Goal: Find specific page/section: Find specific page/section

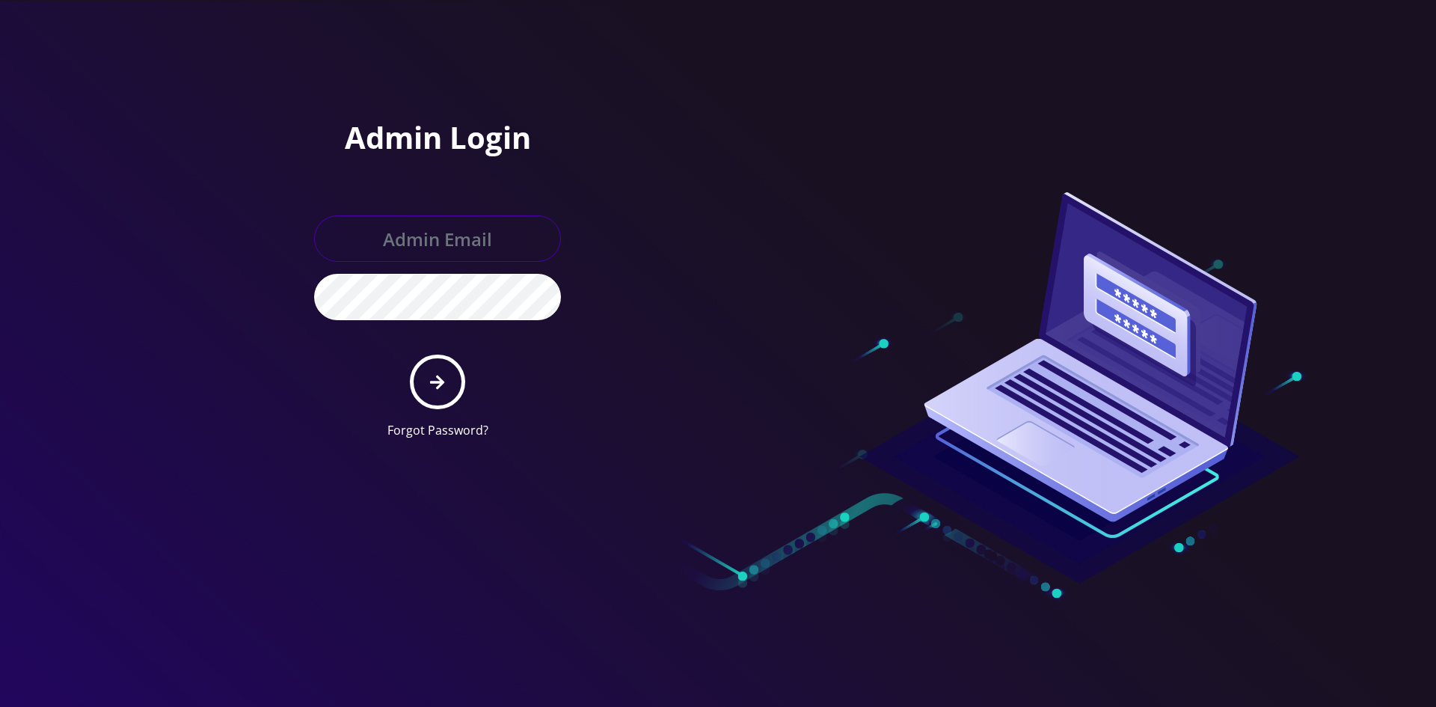
type input "shgy9700@gmail.com"
click at [445, 367] on button "submit" at bounding box center [437, 382] width 55 height 55
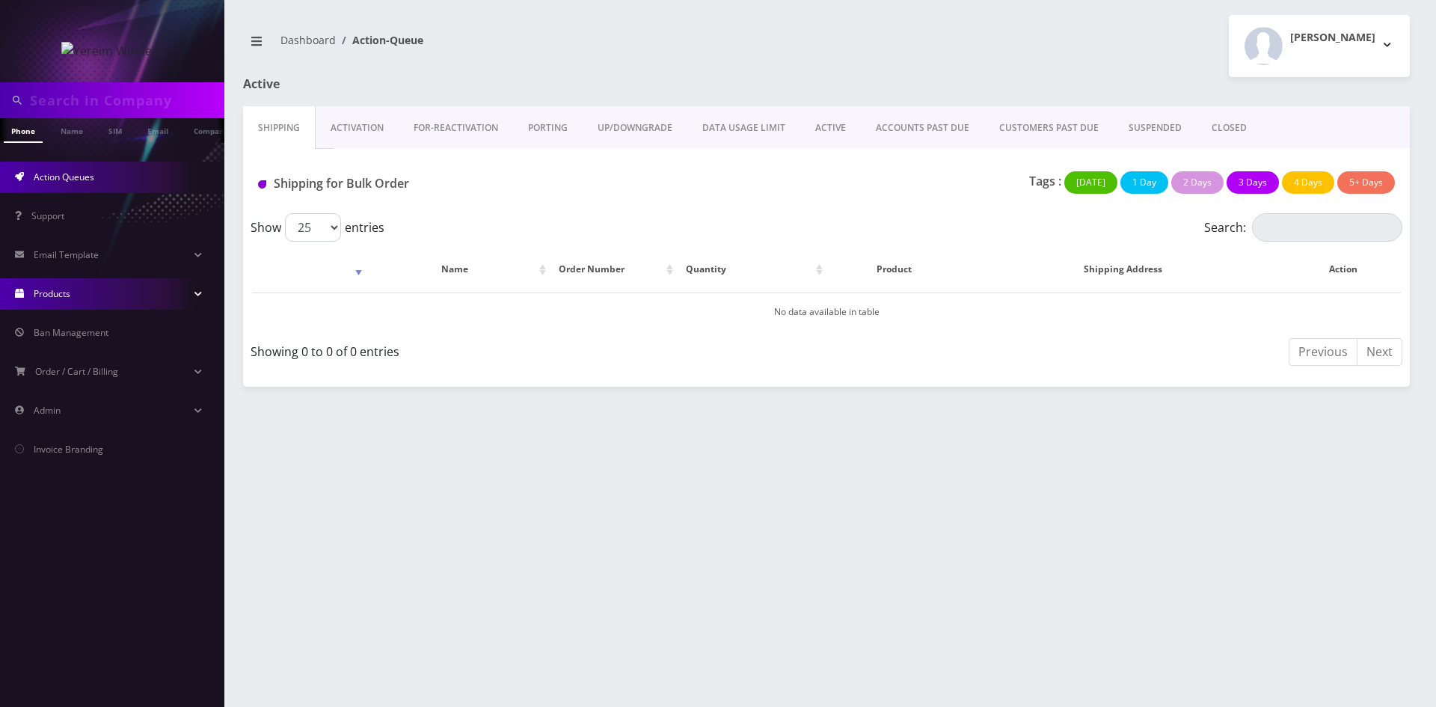
click at [71, 295] on link "Products" at bounding box center [112, 293] width 224 height 31
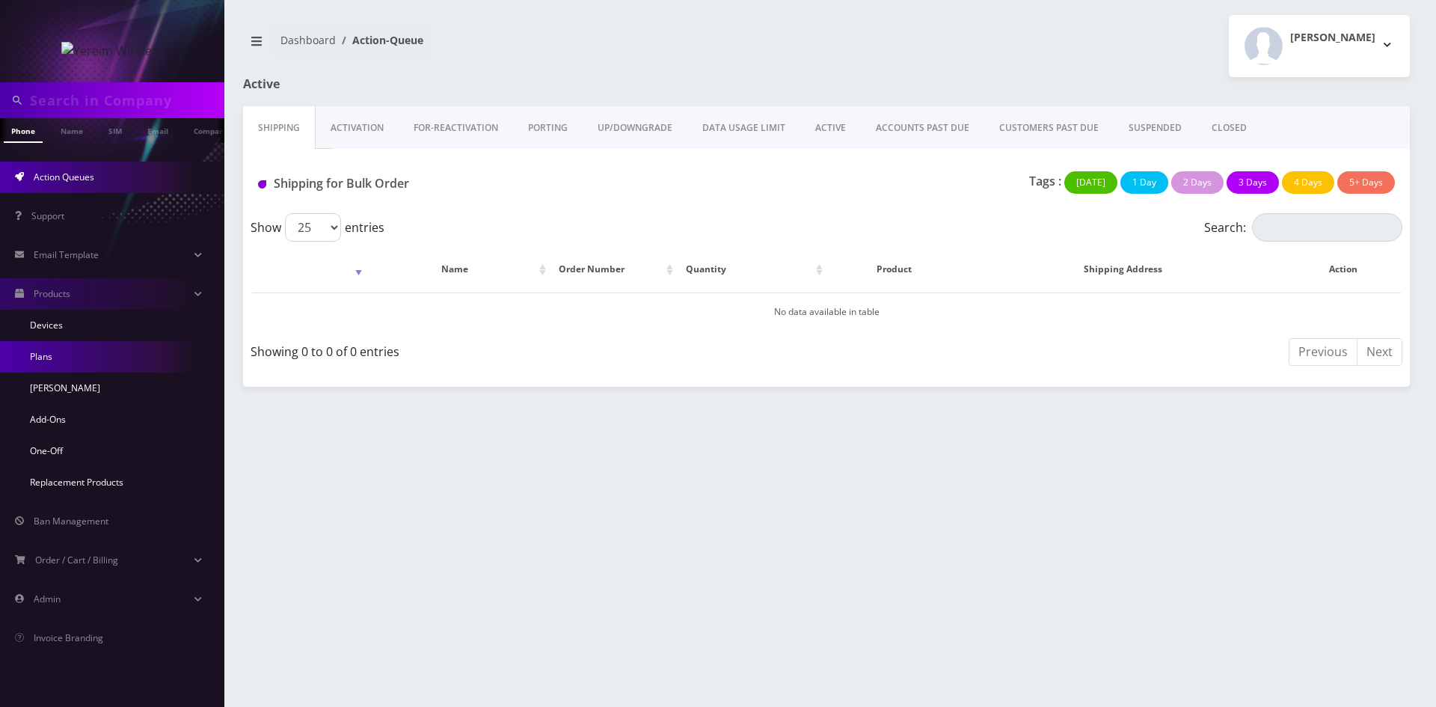
click at [121, 360] on link "Plans" at bounding box center [112, 356] width 224 height 31
